Goal: Download file/media

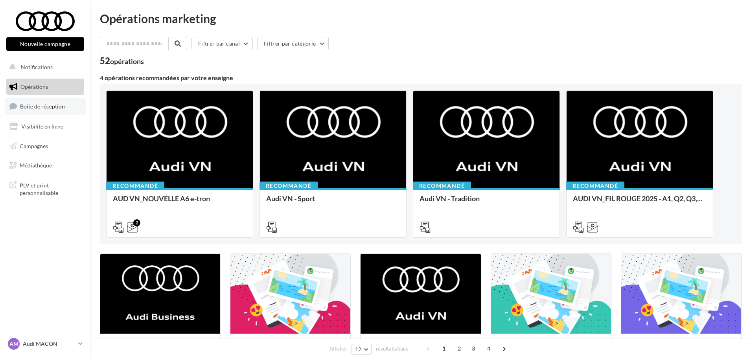
click at [41, 105] on span "Boîte de réception" at bounding box center [42, 106] width 45 height 7
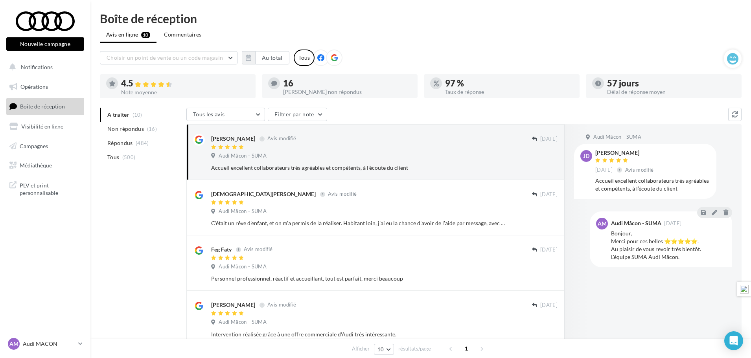
click at [335, 56] on icon at bounding box center [334, 57] width 7 height 7
click at [270, 62] on button "Au total" at bounding box center [272, 57] width 34 height 13
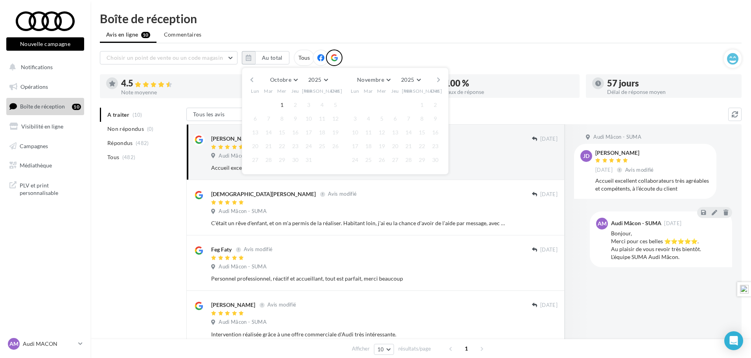
click at [254, 79] on button "button" at bounding box center [252, 79] width 7 height 11
click at [254, 78] on button "button" at bounding box center [252, 79] width 7 height 11
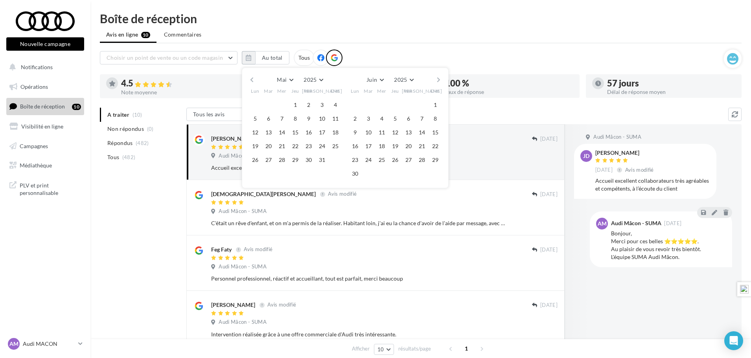
click at [254, 78] on button "button" at bounding box center [252, 79] width 7 height 11
click at [270, 105] on button "1" at bounding box center [269, 105] width 12 height 12
click at [440, 81] on button "button" at bounding box center [438, 79] width 7 height 11
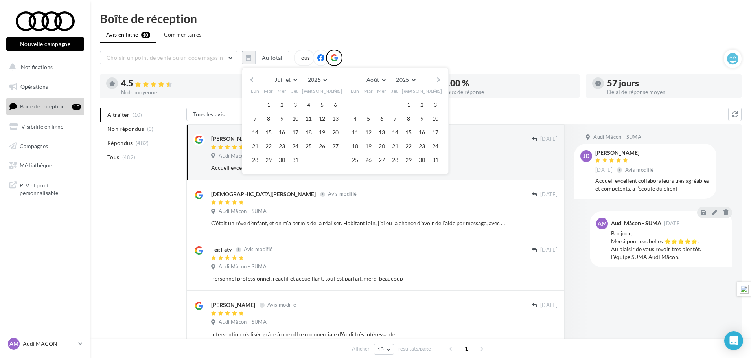
click at [440, 81] on button "button" at bounding box center [438, 79] width 7 height 11
click at [368, 162] on button "30" at bounding box center [369, 160] width 12 height 12
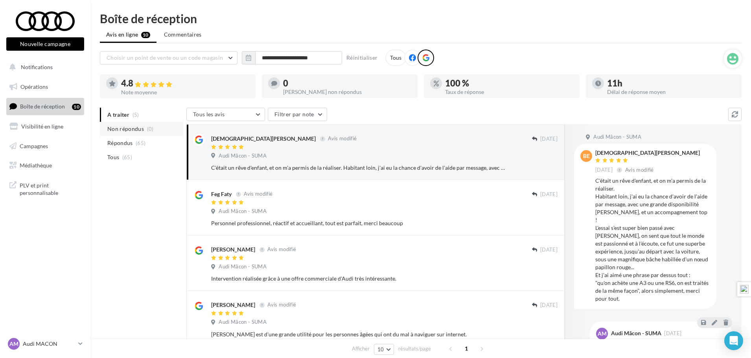
click at [144, 131] on li "Non répondus (0)" at bounding box center [141, 129] width 83 height 14
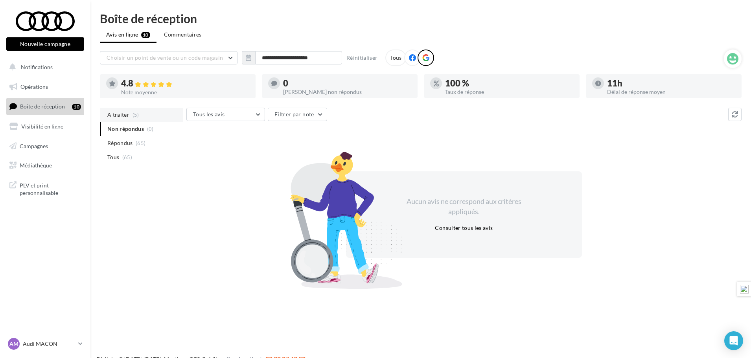
click at [140, 117] on li "A traiter (5)" at bounding box center [141, 115] width 83 height 14
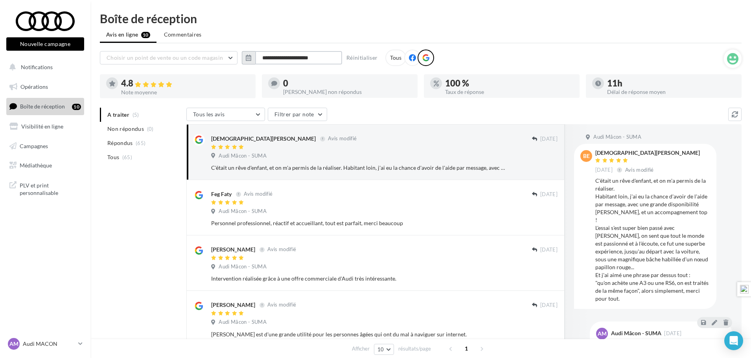
click at [326, 58] on input "**********" at bounding box center [298, 57] width 87 height 13
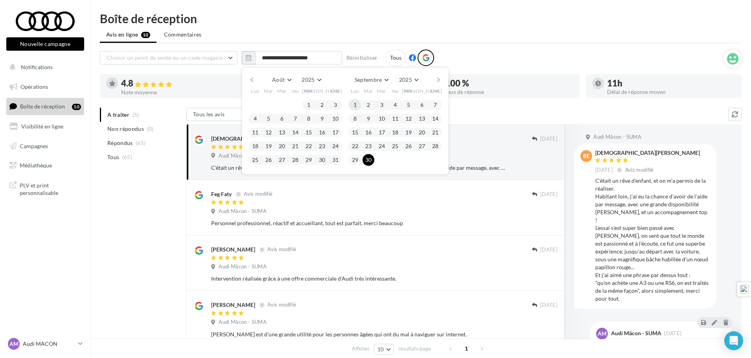
click at [357, 103] on button "1" at bounding box center [355, 105] width 12 height 12
click at [440, 77] on button "button" at bounding box center [438, 79] width 7 height 11
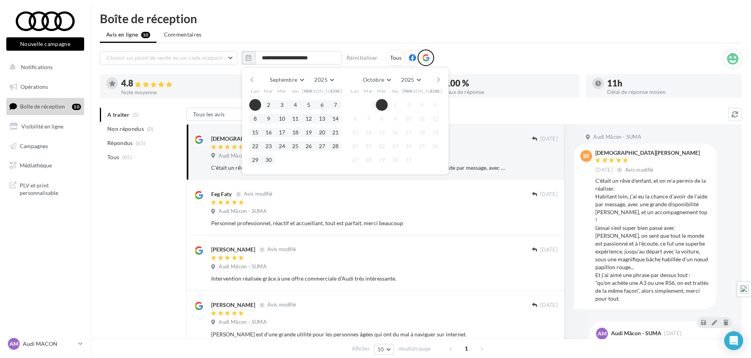
click at [378, 104] on button "1" at bounding box center [382, 105] width 12 height 12
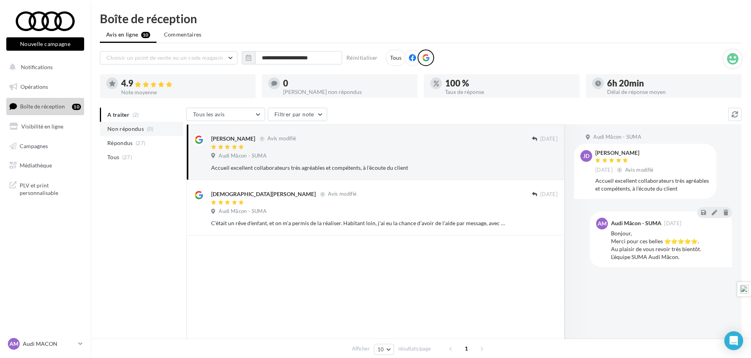
click at [123, 126] on span "Non répondus" at bounding box center [125, 129] width 37 height 8
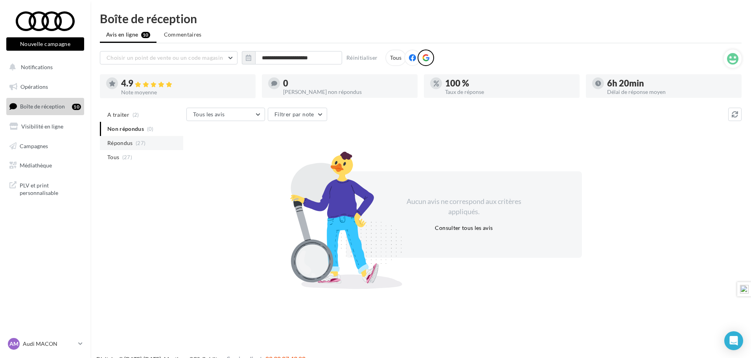
click at [128, 145] on span "Répondus" at bounding box center [120, 143] width 26 height 8
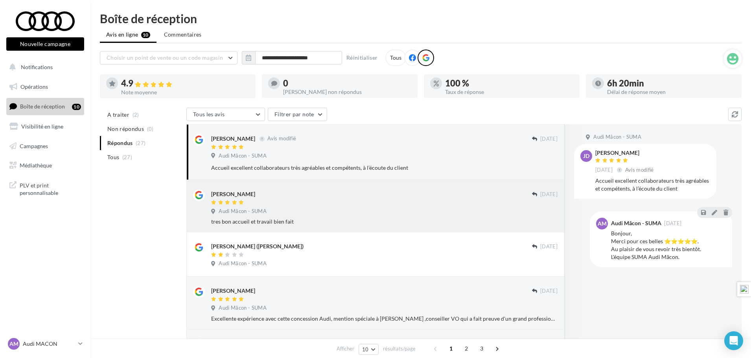
click at [247, 209] on span "Audi Mâcon - SUMA" at bounding box center [243, 211] width 48 height 7
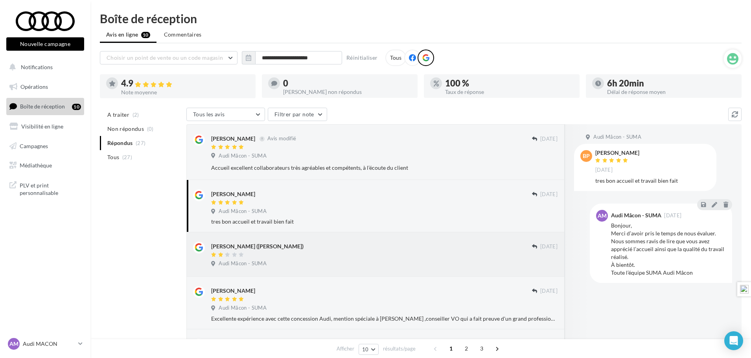
click at [246, 250] on div "ROBERT MAISSIAT (Bruno)" at bounding box center [257, 247] width 92 height 8
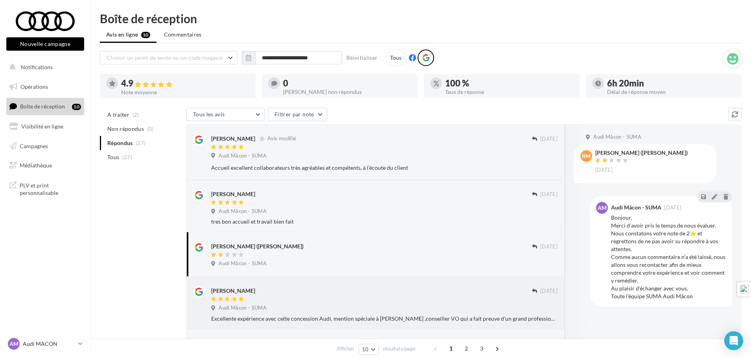
click at [272, 311] on div "Audi Mâcon - SUMA" at bounding box center [384, 309] width 346 height 9
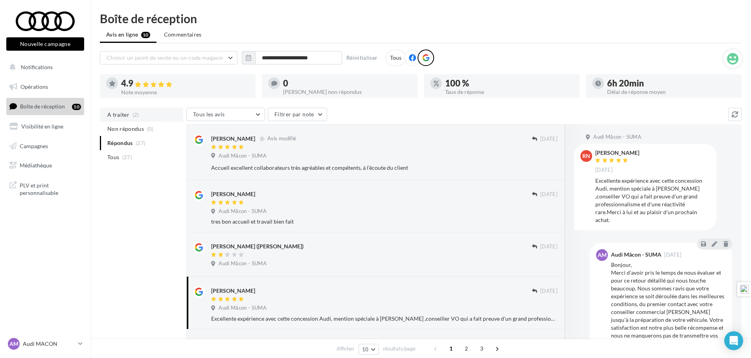
click at [133, 116] on span "(2)" at bounding box center [136, 115] width 7 height 6
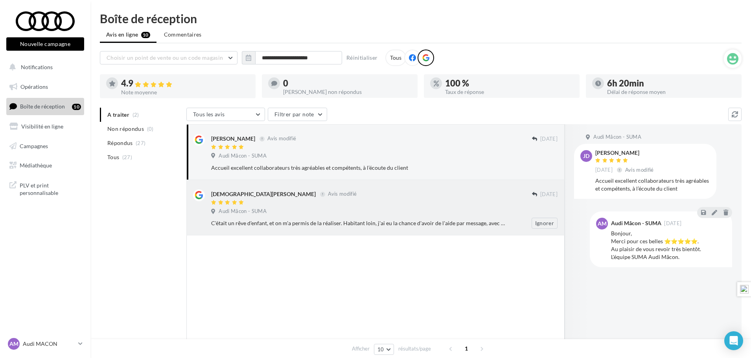
click at [278, 218] on div "C'était un rêve d'enfant, et on m'a permis de la réaliser. Habitant loin, j'ai …" at bounding box center [387, 223] width 353 height 11
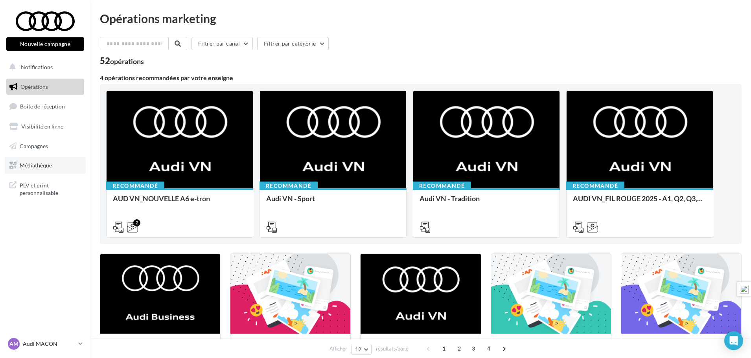
click at [28, 164] on span "Médiathèque" at bounding box center [36, 165] width 32 height 7
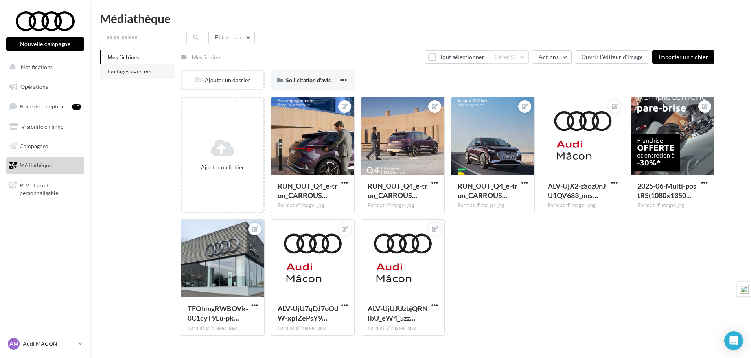
click at [127, 72] on span "Partagés avec moi" at bounding box center [130, 71] width 46 height 7
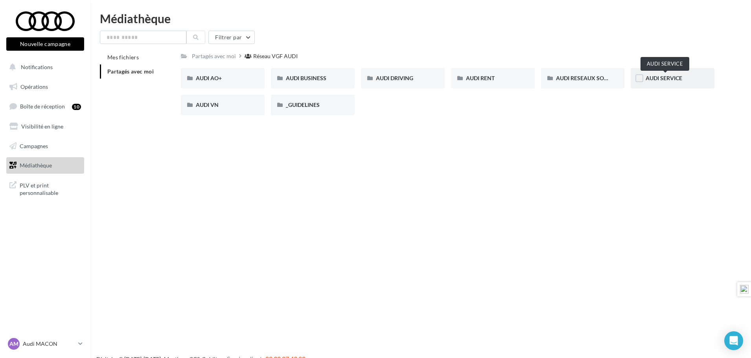
click at [653, 79] on span "AUDI SERVICE" at bounding box center [664, 78] width 37 height 7
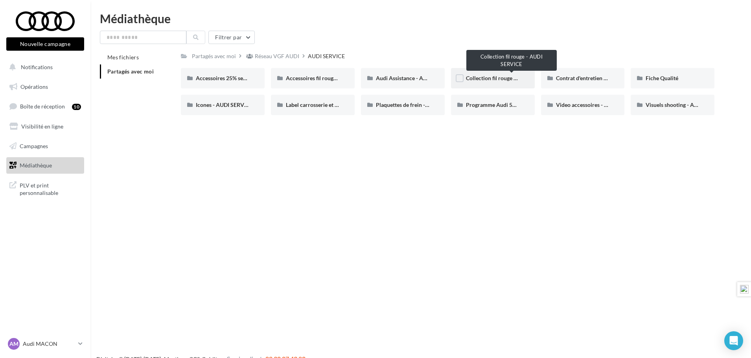
click at [490, 77] on span "Collection fil rouge - AUDI SERVICE" at bounding box center [509, 78] width 87 height 7
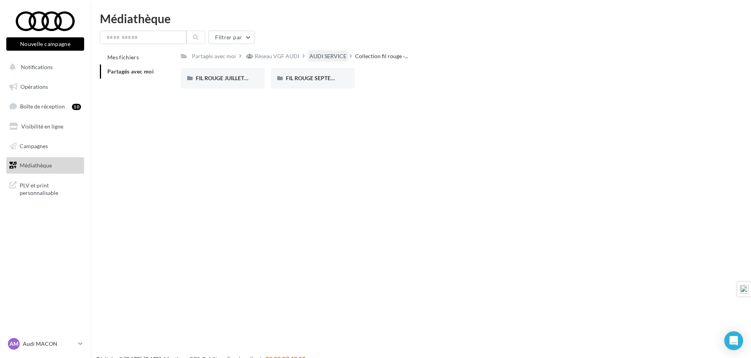
click at [320, 57] on div "AUDI SERVICE" at bounding box center [328, 56] width 37 height 8
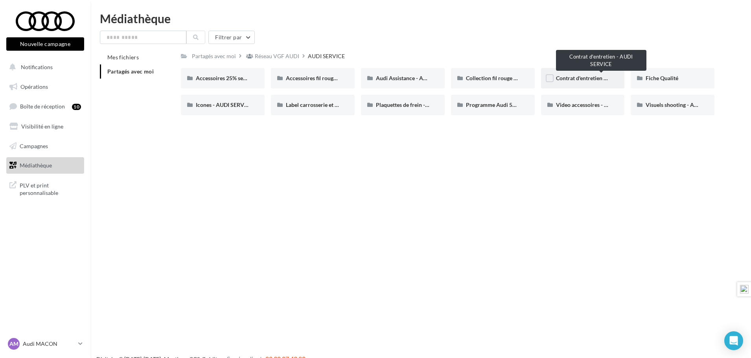
click at [595, 79] on span "Contrat d'entretien - AUDI SERVICE" at bounding box center [599, 78] width 87 height 7
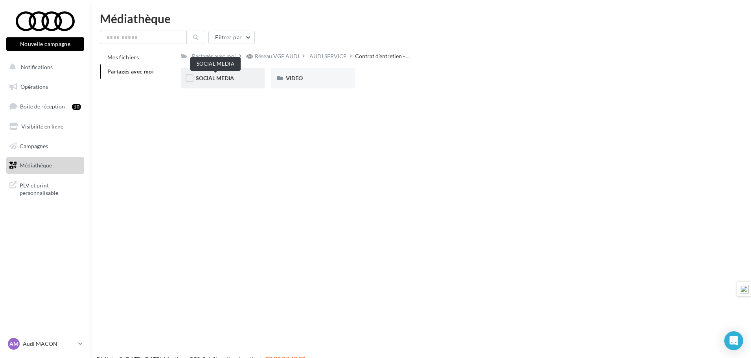
click at [212, 77] on span "SOCIAL MEDIA" at bounding box center [215, 78] width 38 height 7
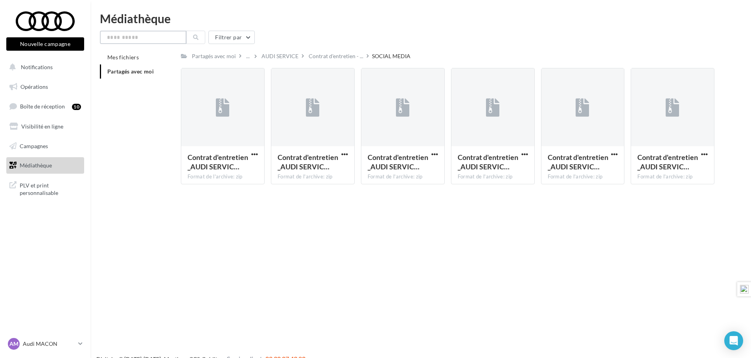
click at [137, 36] on input "text" at bounding box center [143, 37] width 87 height 13
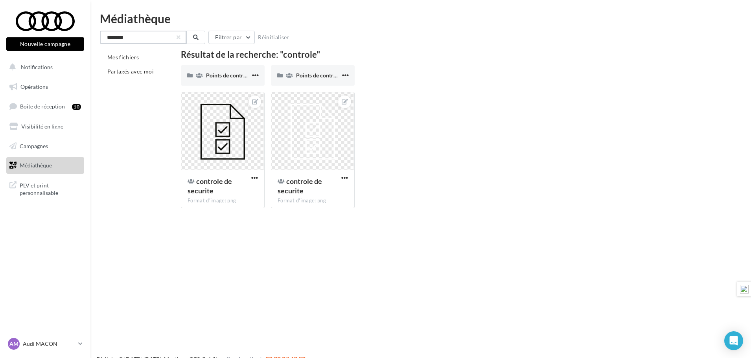
click at [147, 39] on input "********" at bounding box center [143, 37] width 87 height 13
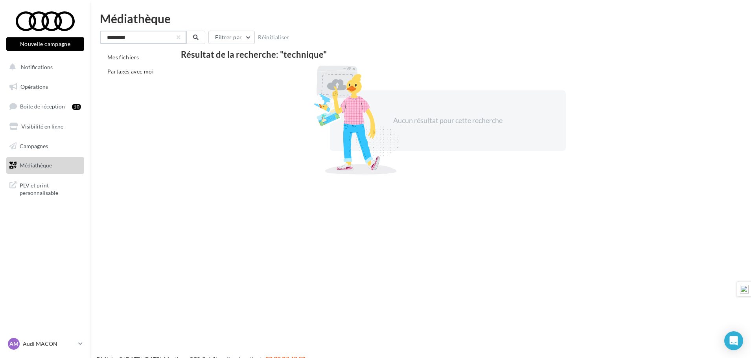
click at [126, 37] on input "*********" at bounding box center [143, 37] width 87 height 13
type input "*********"
click at [37, 163] on span "Médiathèque" at bounding box center [36, 165] width 32 height 7
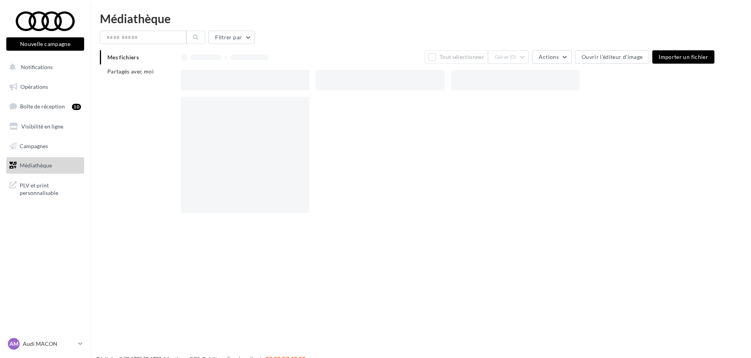
click at [135, 72] on span "Partagés avec moi" at bounding box center [130, 71] width 46 height 7
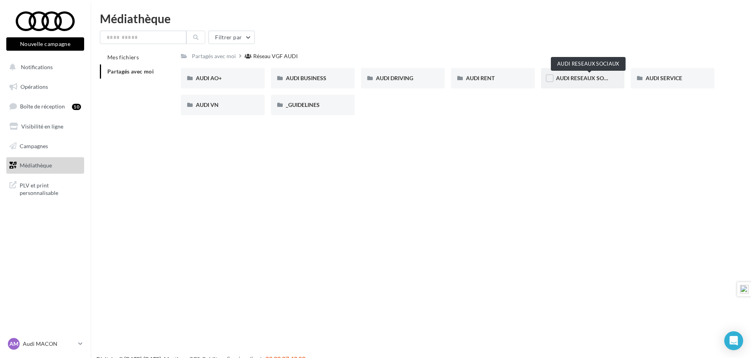
click at [577, 75] on span "AUDI RESEAUX SOCIAUX" at bounding box center [588, 78] width 65 height 7
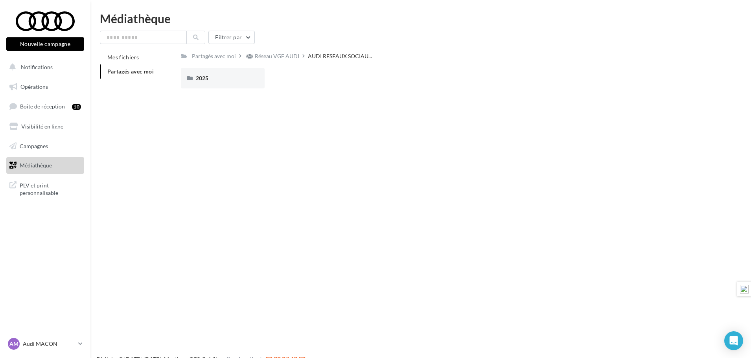
drag, startPoint x: 274, startPoint y: 58, endPoint x: 687, endPoint y: 64, distance: 413.8
click at [284, 58] on div "Réseau VGF AUDI" at bounding box center [277, 56] width 44 height 8
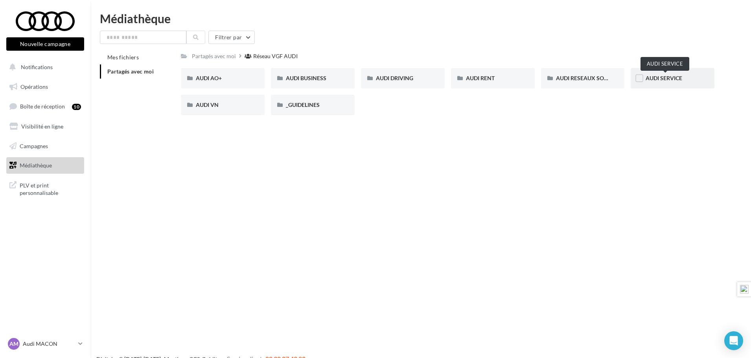
click at [673, 77] on span "AUDI SERVICE" at bounding box center [664, 78] width 37 height 7
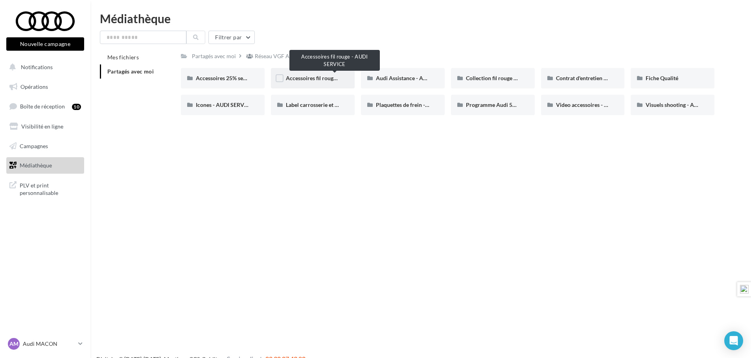
click at [326, 78] on span "Accessoires fil rouge - AUDI SERVICE" at bounding box center [331, 78] width 91 height 7
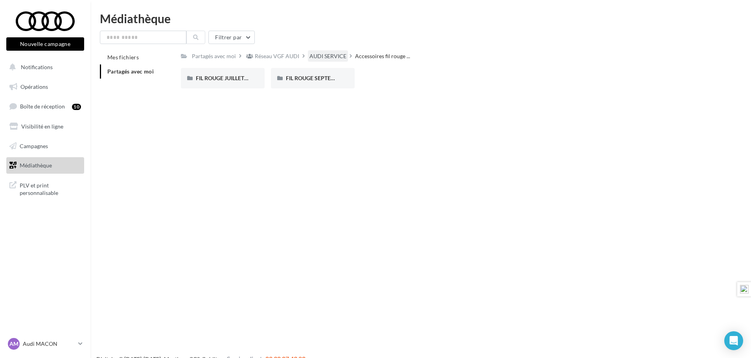
click at [319, 56] on div "AUDI SERVICE" at bounding box center [328, 56] width 37 height 8
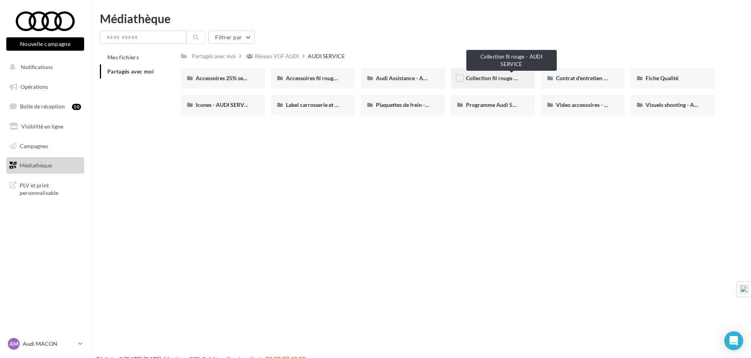
click at [510, 77] on span "Collection fil rouge - AUDI SERVICE" at bounding box center [509, 78] width 87 height 7
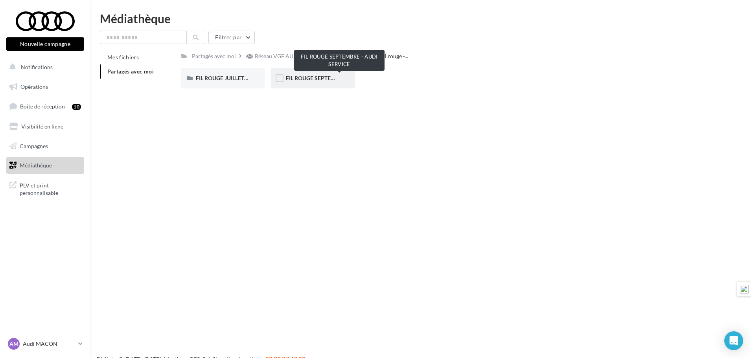
click at [319, 77] on span "FIL ROUGE SEPTEMBRE - AUDI SERVICE" at bounding box center [336, 78] width 101 height 7
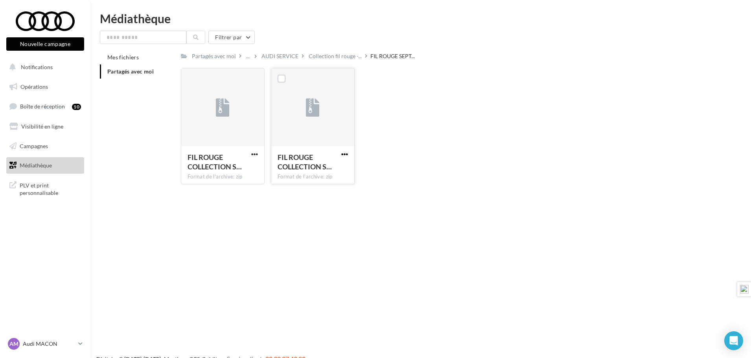
click at [343, 154] on span "button" at bounding box center [344, 154] width 7 height 7
click at [330, 166] on button "Télécharger" at bounding box center [310, 170] width 79 height 20
click at [339, 58] on span "Collection fil rouge -..." at bounding box center [335, 56] width 53 height 8
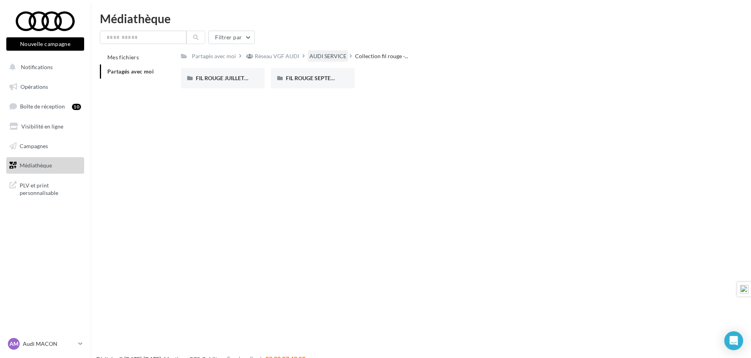
click at [326, 56] on div "AUDI SERVICE" at bounding box center [328, 56] width 37 height 8
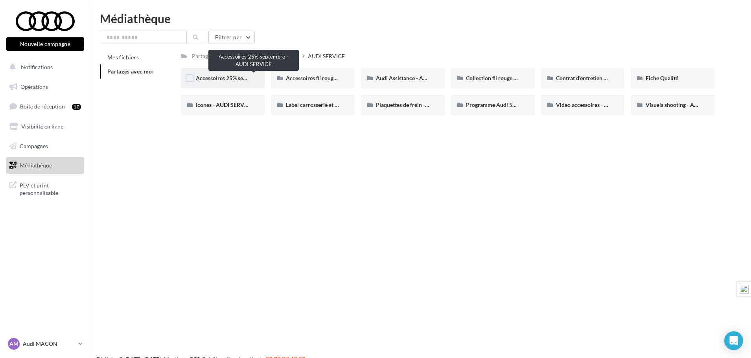
click at [237, 77] on span "Accessoires 25% septembre - AUDI SERVICE" at bounding box center [250, 78] width 109 height 7
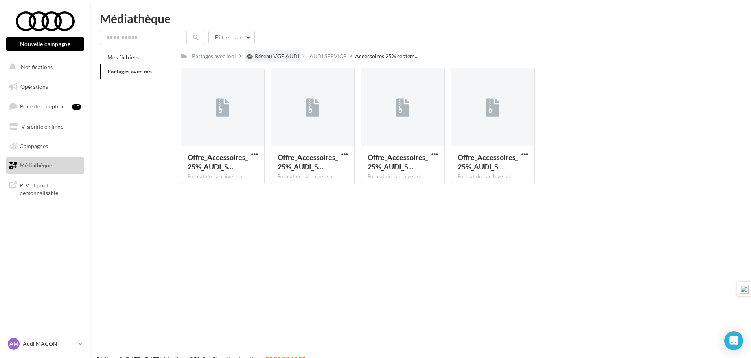
click at [276, 54] on div "Réseau VGF AUDI" at bounding box center [277, 56] width 44 height 8
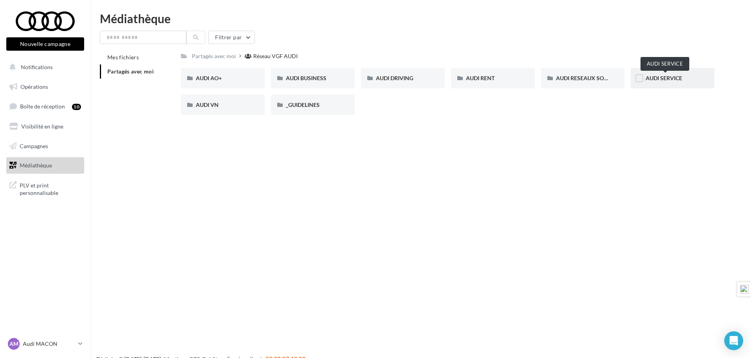
click at [666, 78] on span "AUDI SERVICE" at bounding box center [664, 78] width 37 height 7
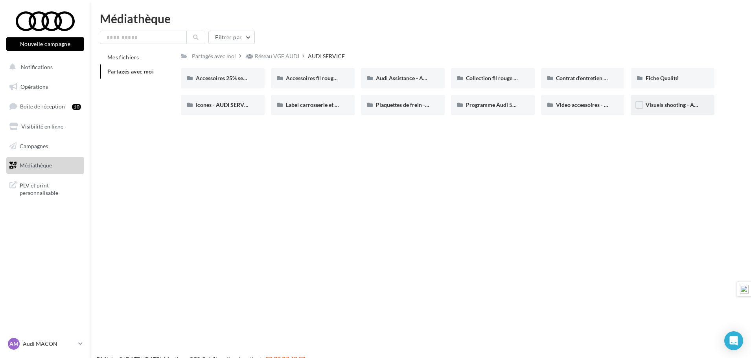
click at [669, 105] on span "Visuels shooting - AUDI SERVICE" at bounding box center [686, 104] width 81 height 7
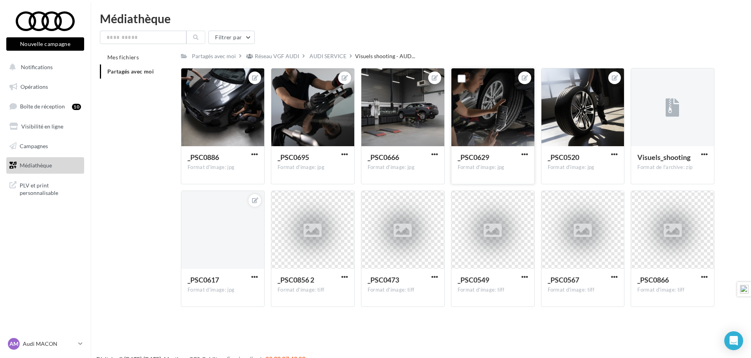
click at [504, 100] on div at bounding box center [492, 107] width 83 height 79
click at [526, 152] on span "button" at bounding box center [524, 154] width 7 height 7
click at [486, 190] on button "Télécharger" at bounding box center [488, 190] width 83 height 20
click at [435, 154] on span "button" at bounding box center [434, 154] width 7 height 7
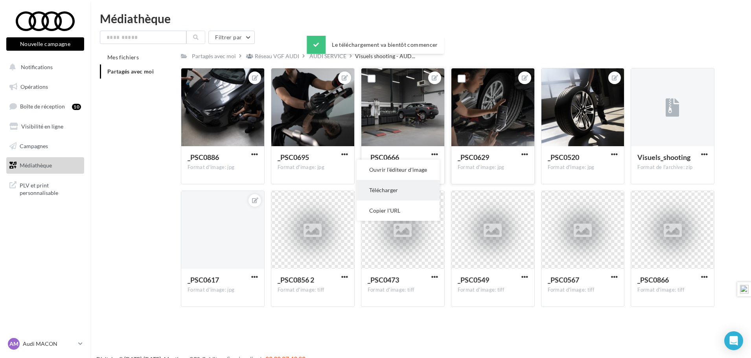
click at [403, 186] on button "Télécharger" at bounding box center [398, 190] width 83 height 20
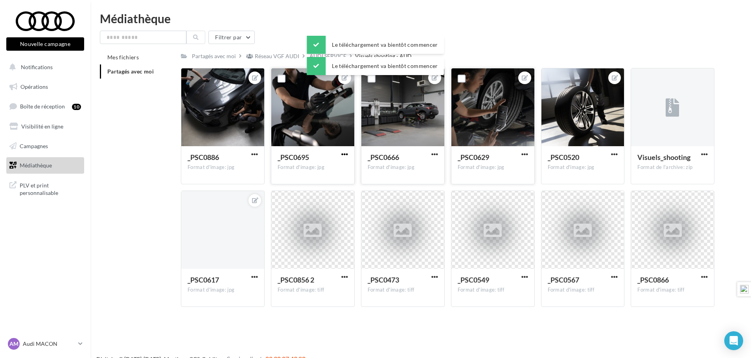
click at [343, 154] on span "button" at bounding box center [344, 154] width 7 height 7
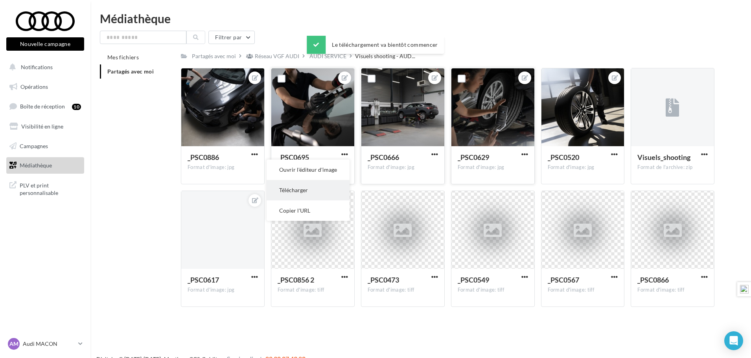
click at [316, 188] on button "Télécharger" at bounding box center [308, 190] width 83 height 20
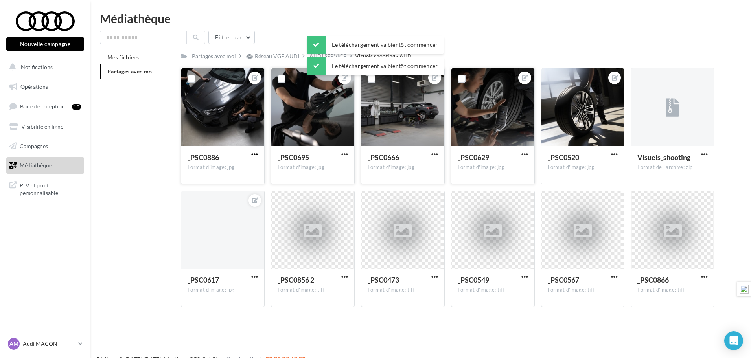
click at [254, 156] on span "button" at bounding box center [254, 154] width 7 height 7
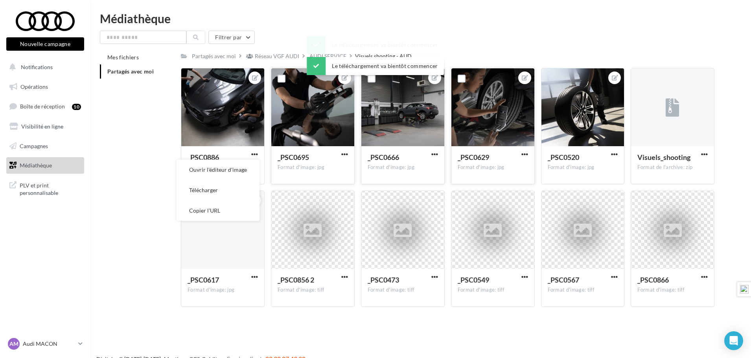
drag, startPoint x: 229, startPoint y: 188, endPoint x: 431, endPoint y: 188, distance: 202.1
click at [229, 188] on button "Télécharger" at bounding box center [218, 190] width 83 height 20
